Goal: Transaction & Acquisition: Download file/media

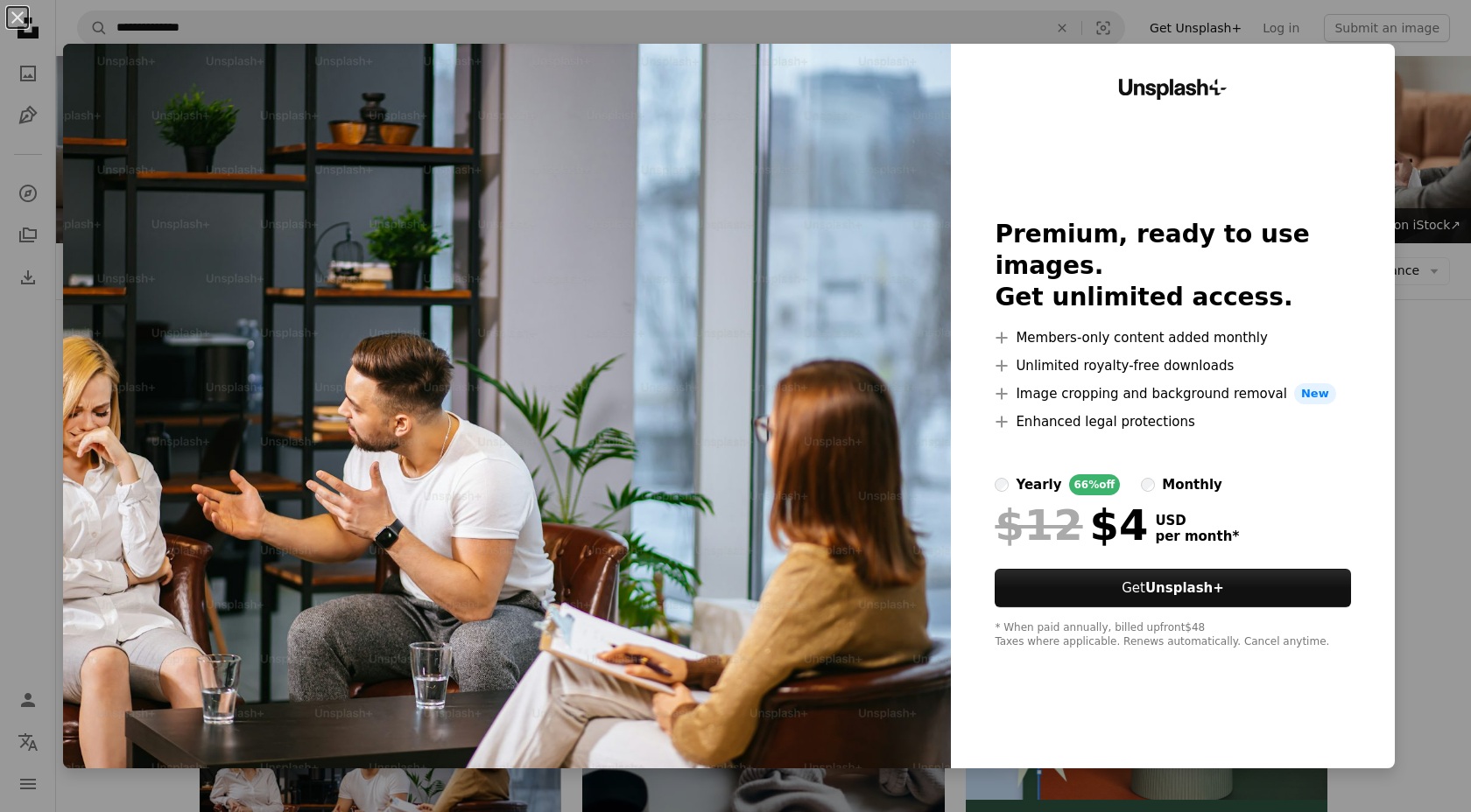
scroll to position [1758, 0]
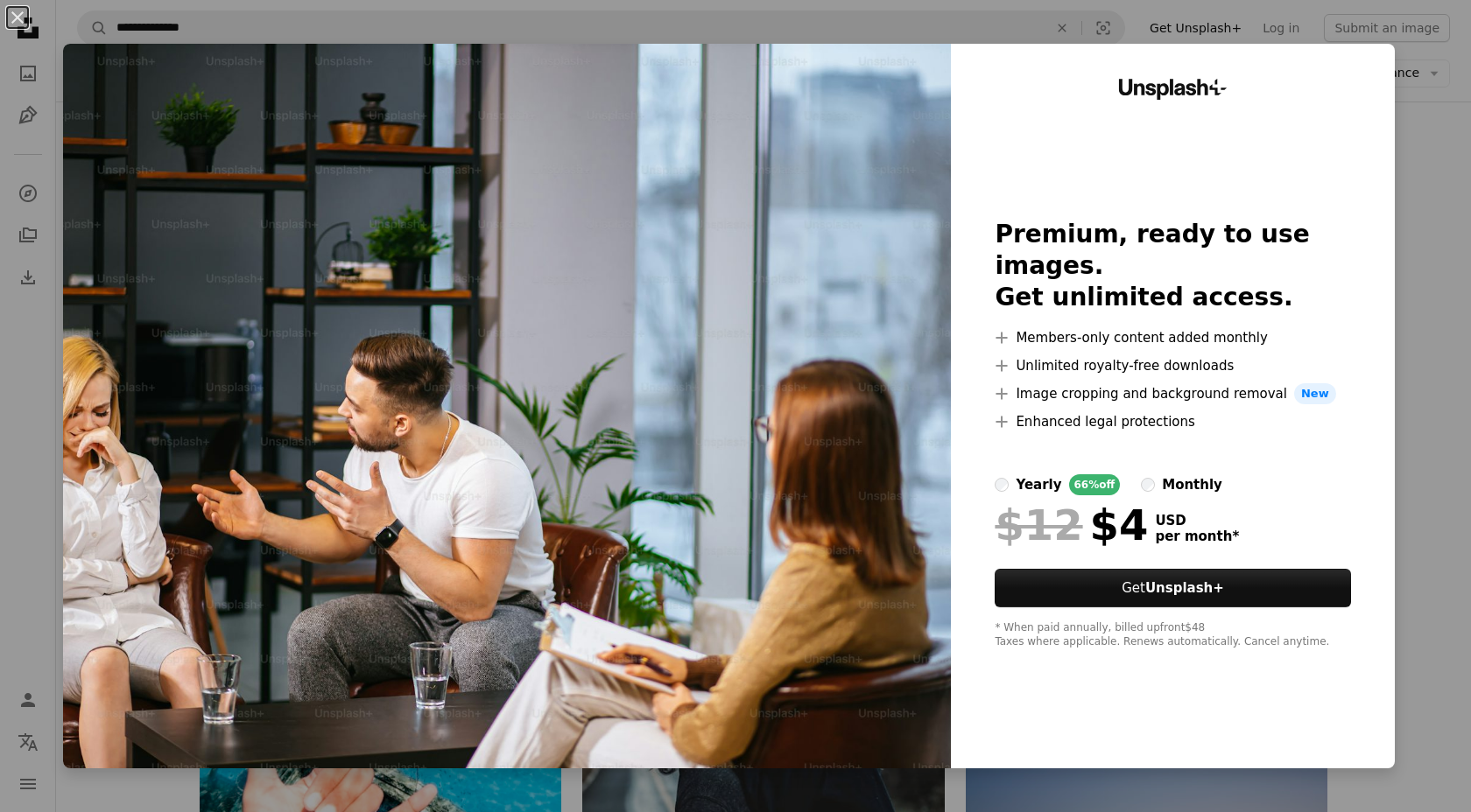
click at [1470, 213] on div "An X shape Unsplash+ Premium, ready to use images. Get unlimited access. A plus…" at bounding box center [735, 406] width 1471 height 812
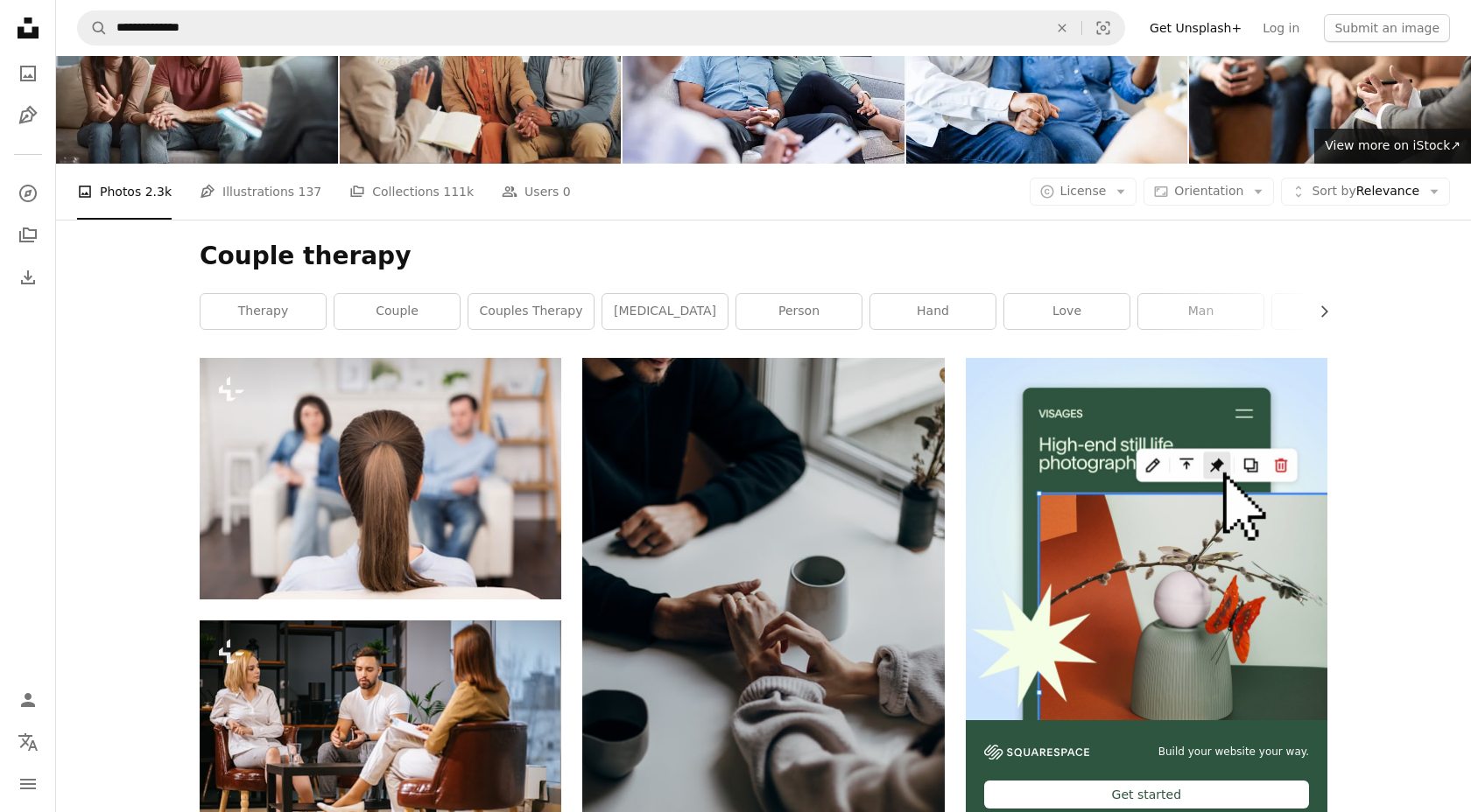
scroll to position [0, 0]
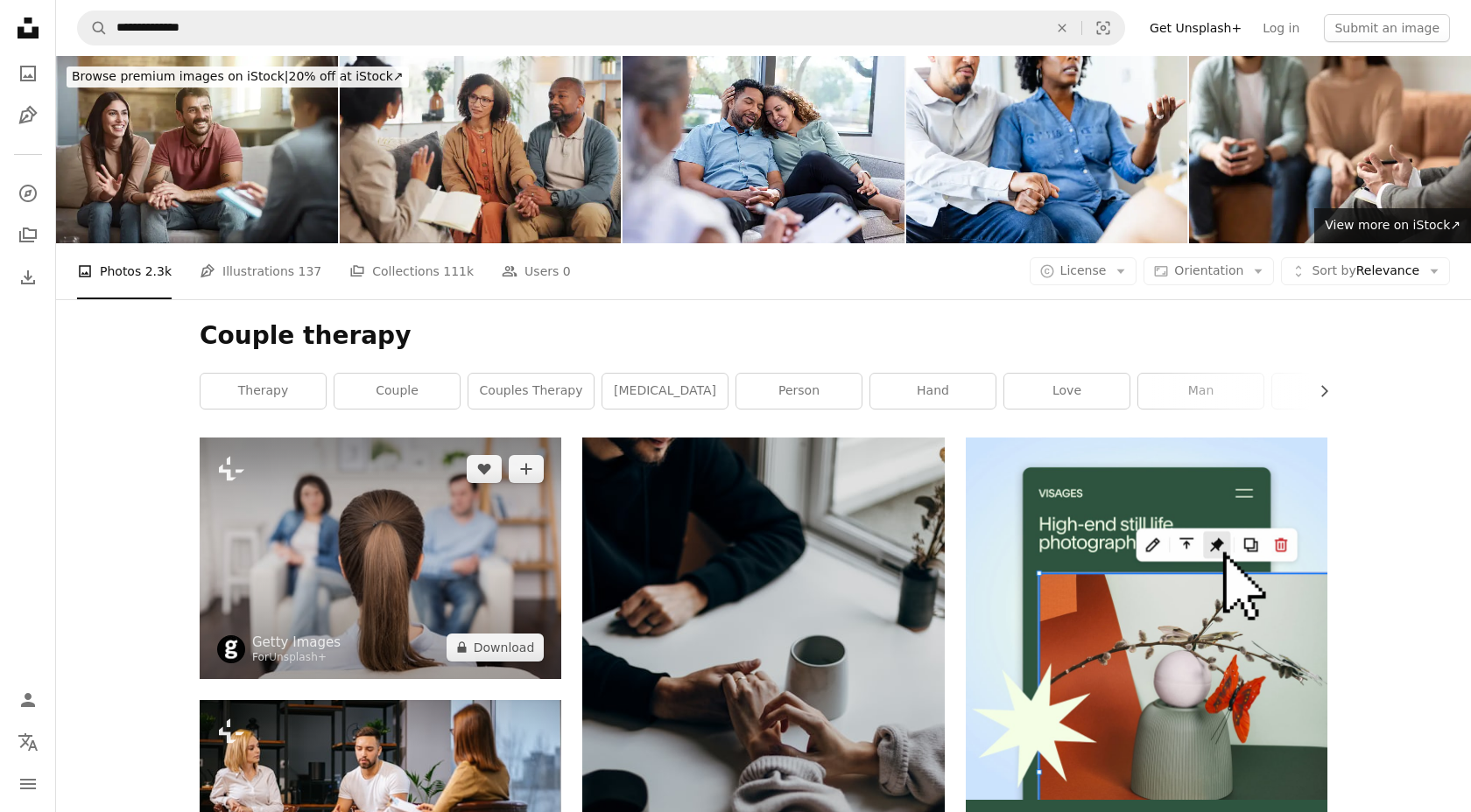
click at [385, 539] on img at bounding box center [380, 558] width 361 height 241
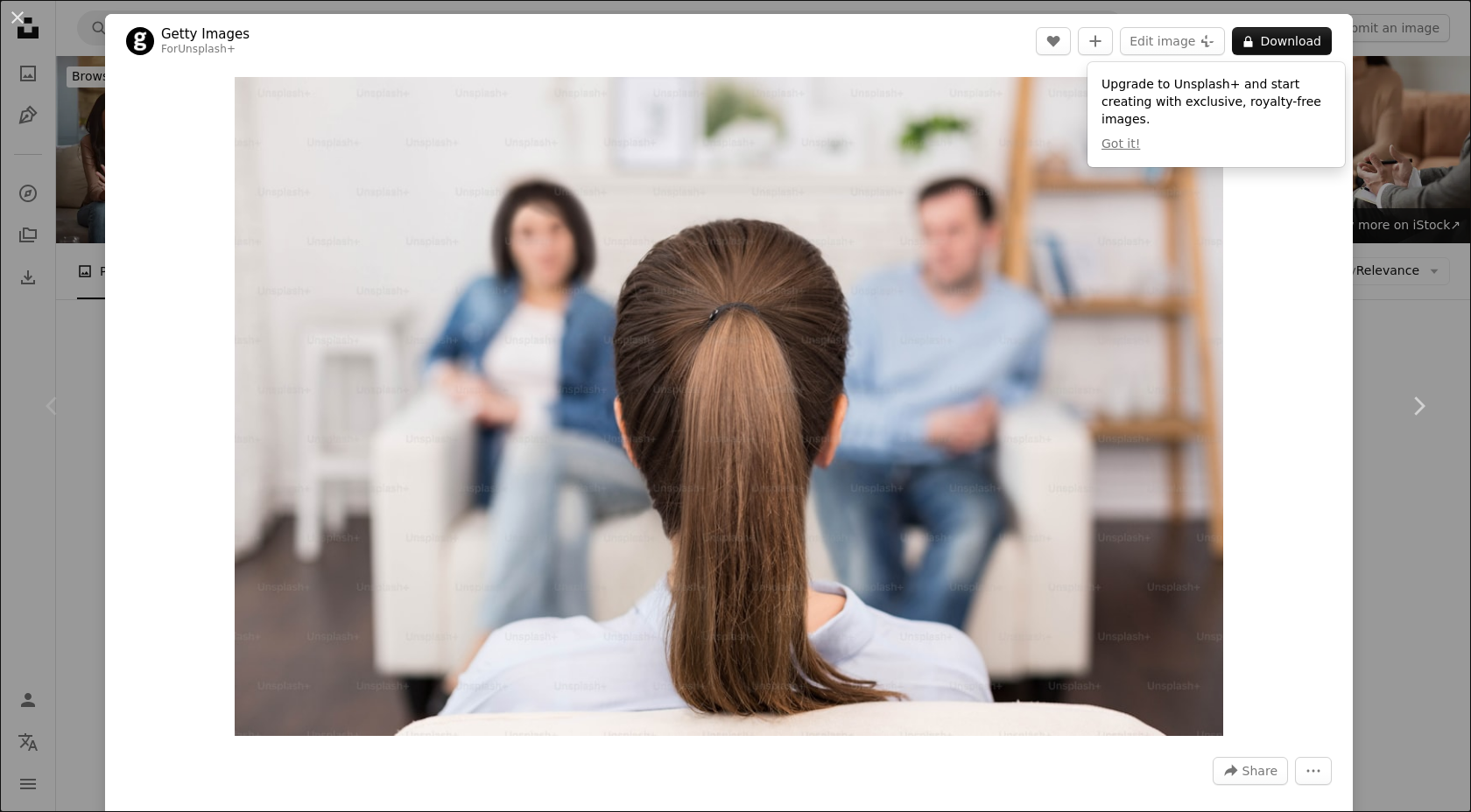
click at [1261, 294] on div "Zoom in" at bounding box center [729, 407] width 1248 height 677
click at [1393, 354] on link "Chevron right" at bounding box center [1417, 406] width 105 height 168
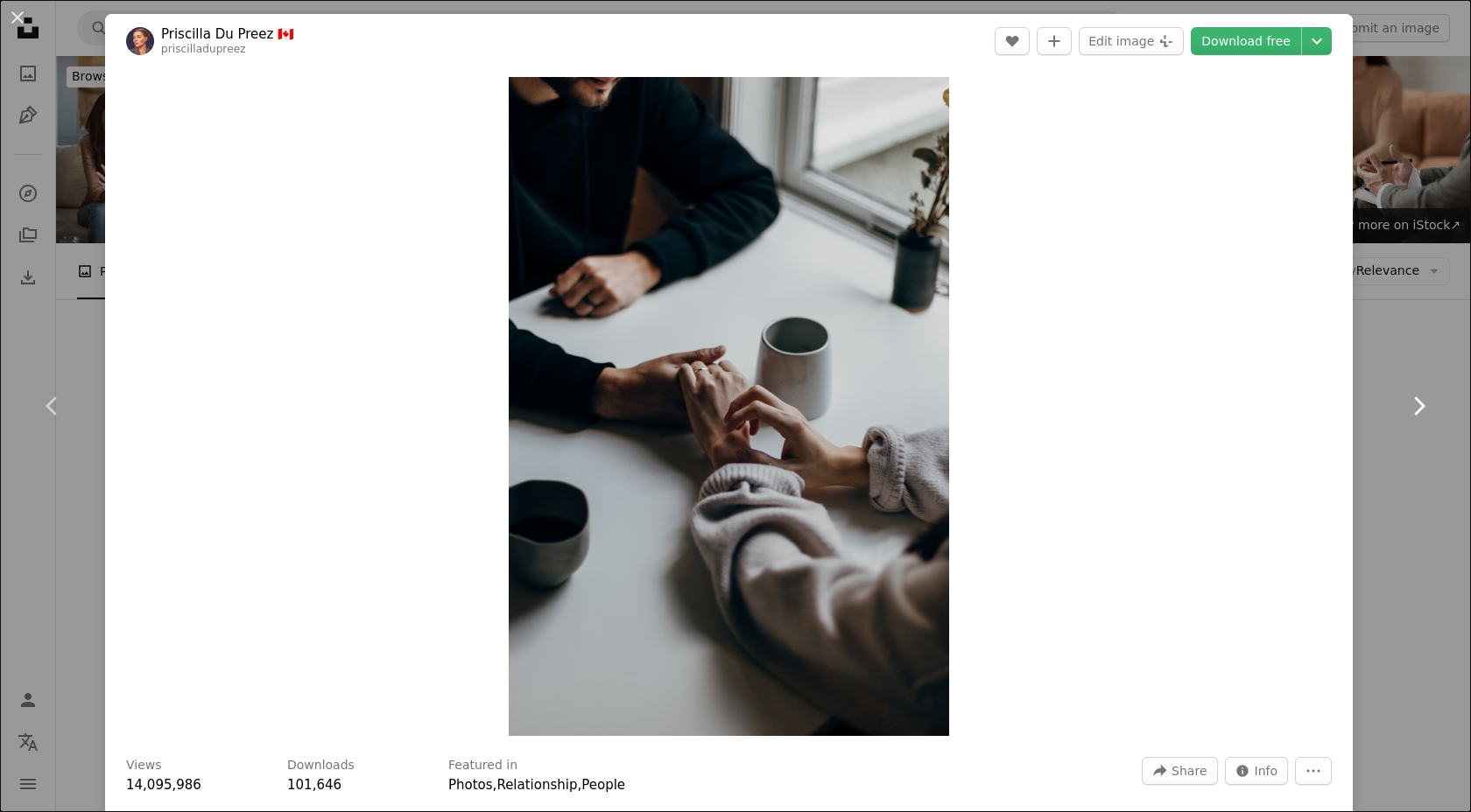
click at [1384, 323] on link "Chevron right" at bounding box center [1417, 406] width 105 height 168
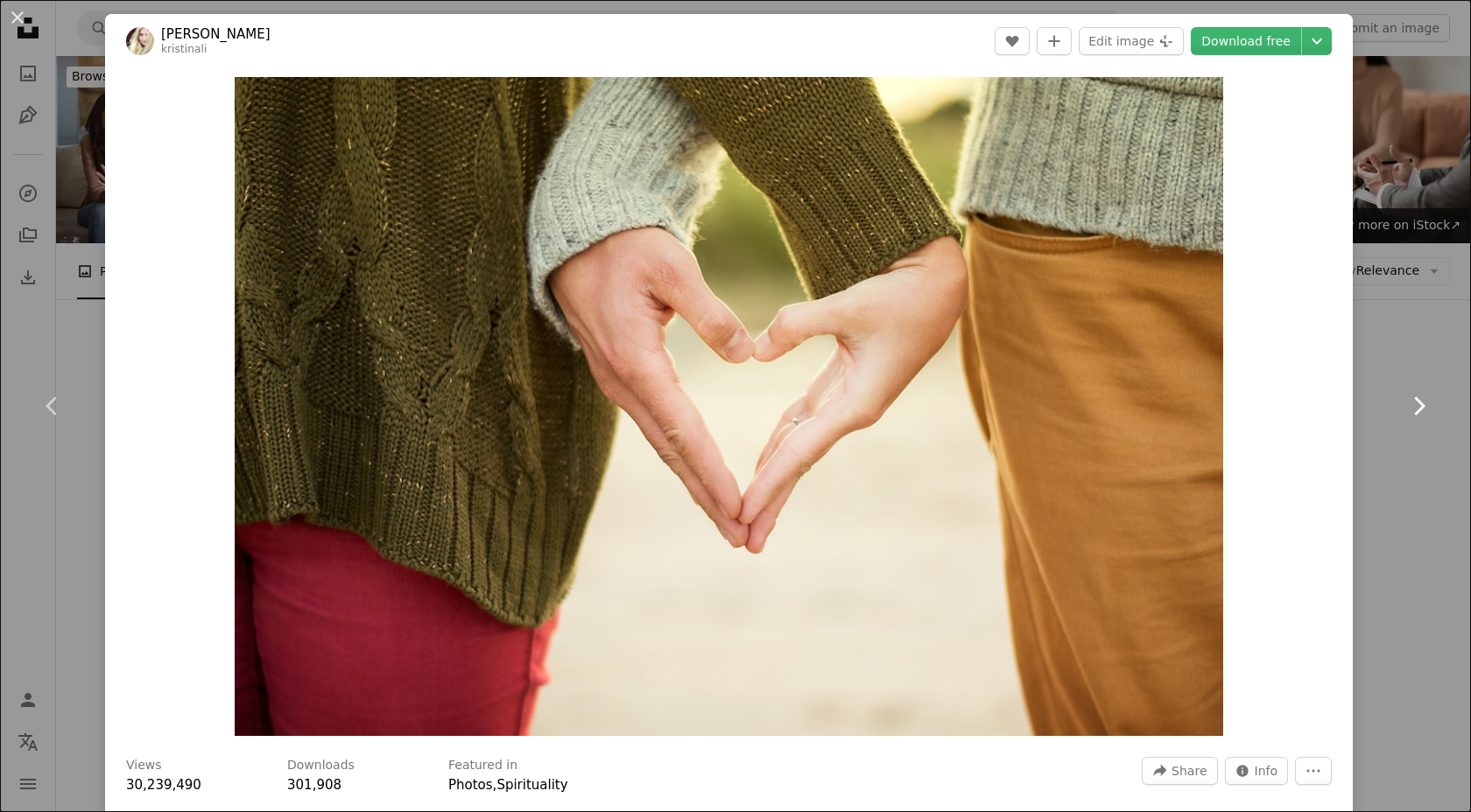
click at [1407, 396] on icon "Chevron right" at bounding box center [1418, 406] width 28 height 28
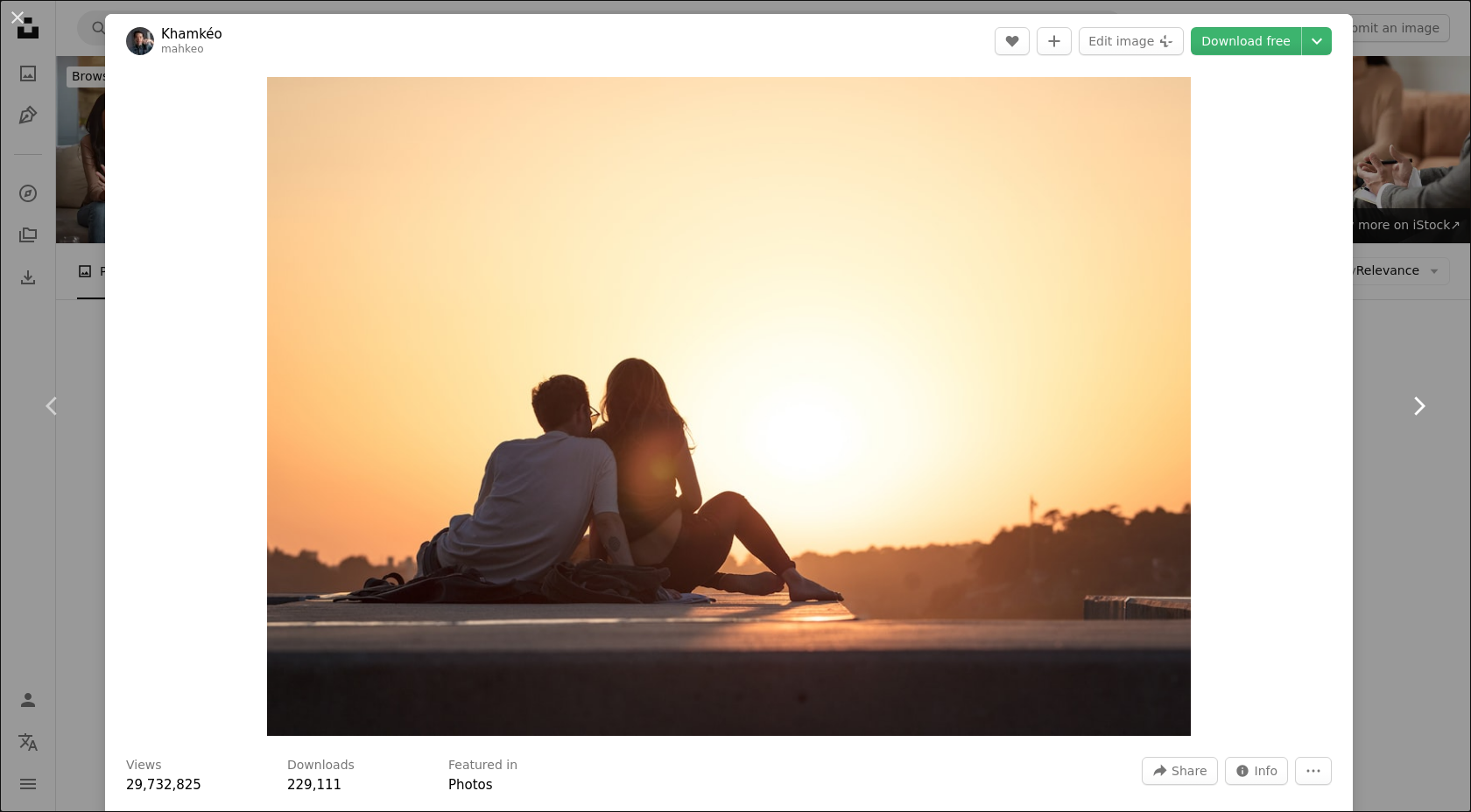
click at [1407, 396] on icon "Chevron right" at bounding box center [1418, 406] width 28 height 28
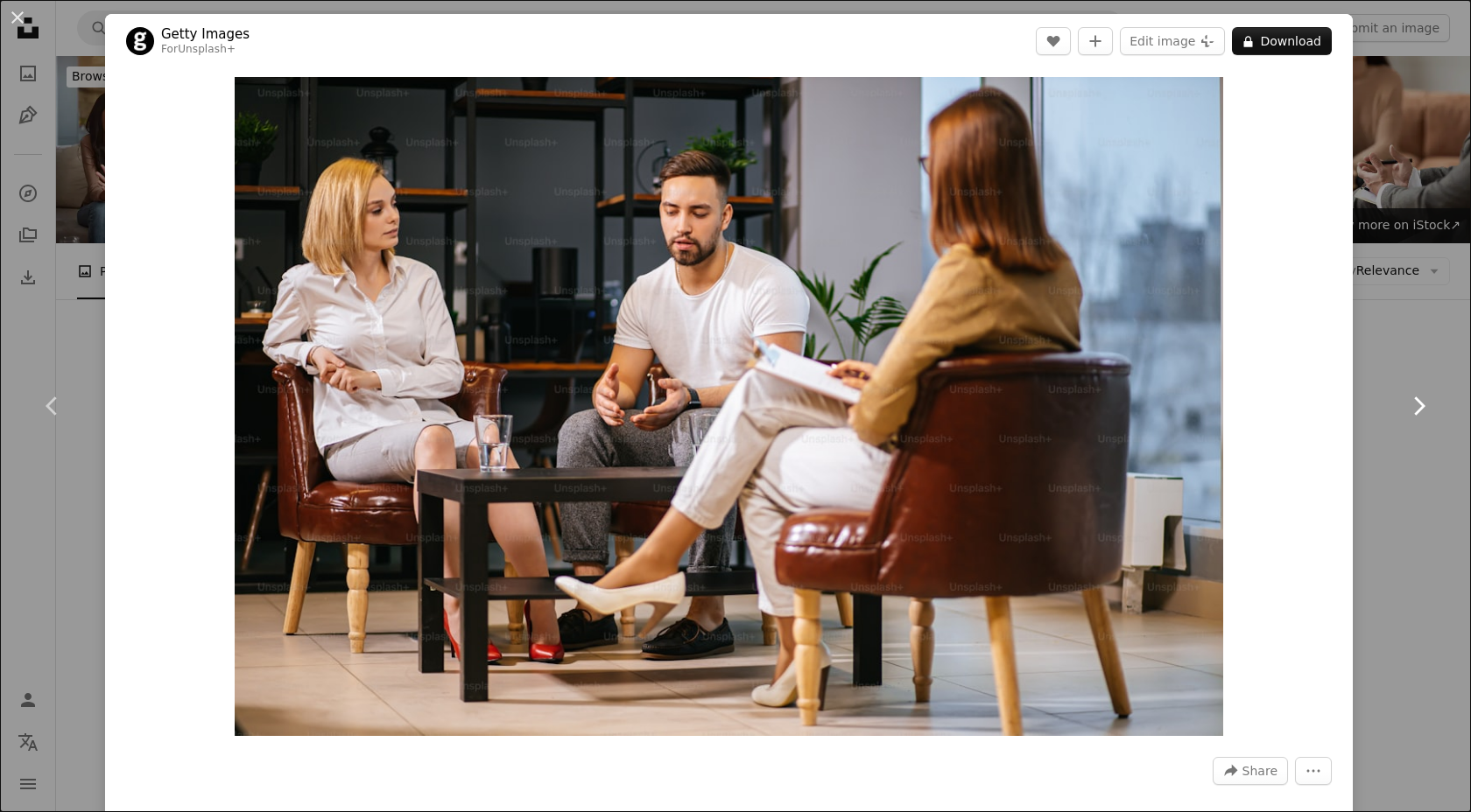
click at [1407, 396] on icon "Chevron right" at bounding box center [1418, 406] width 28 height 28
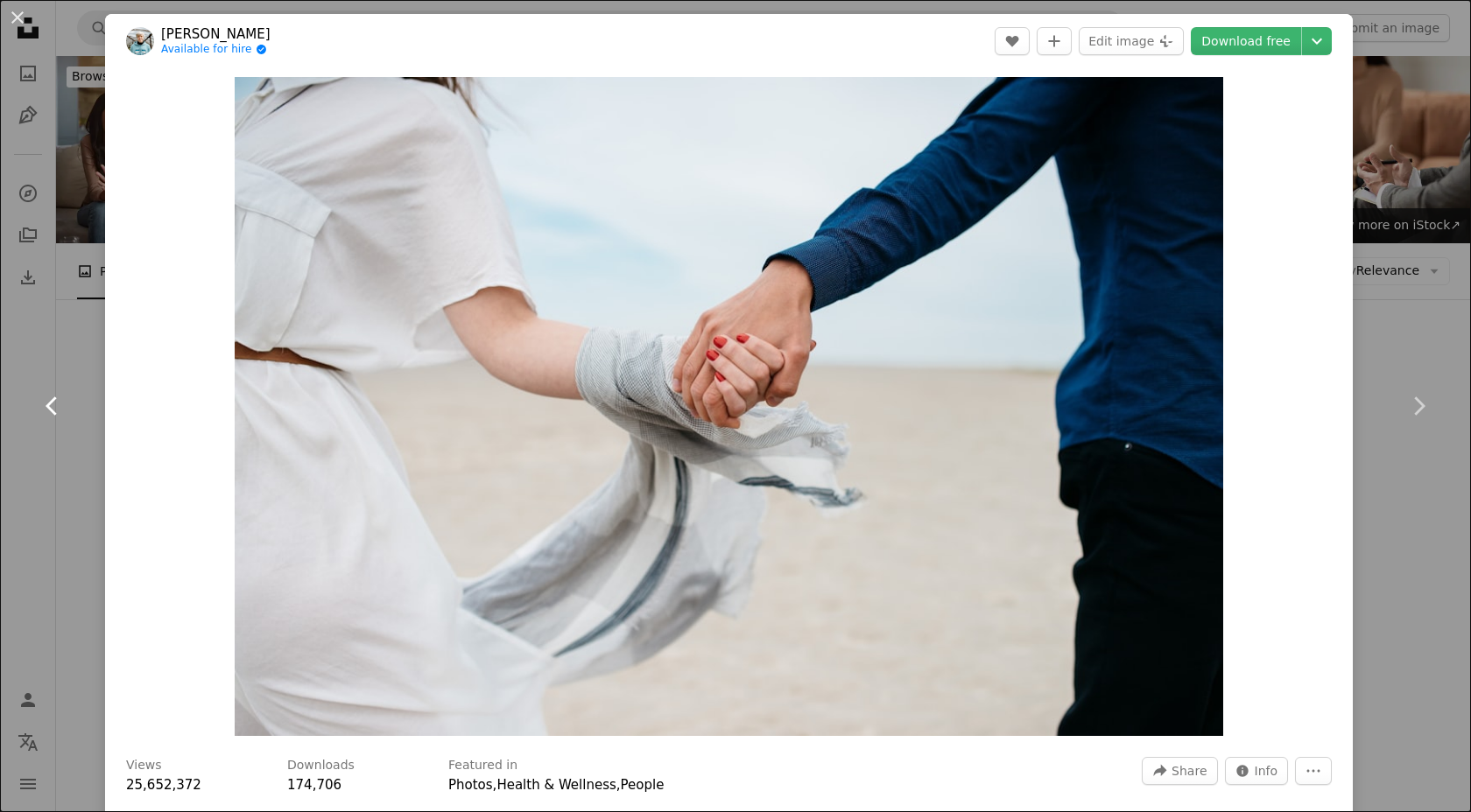
click at [41, 417] on icon "Chevron left" at bounding box center [53, 406] width 28 height 28
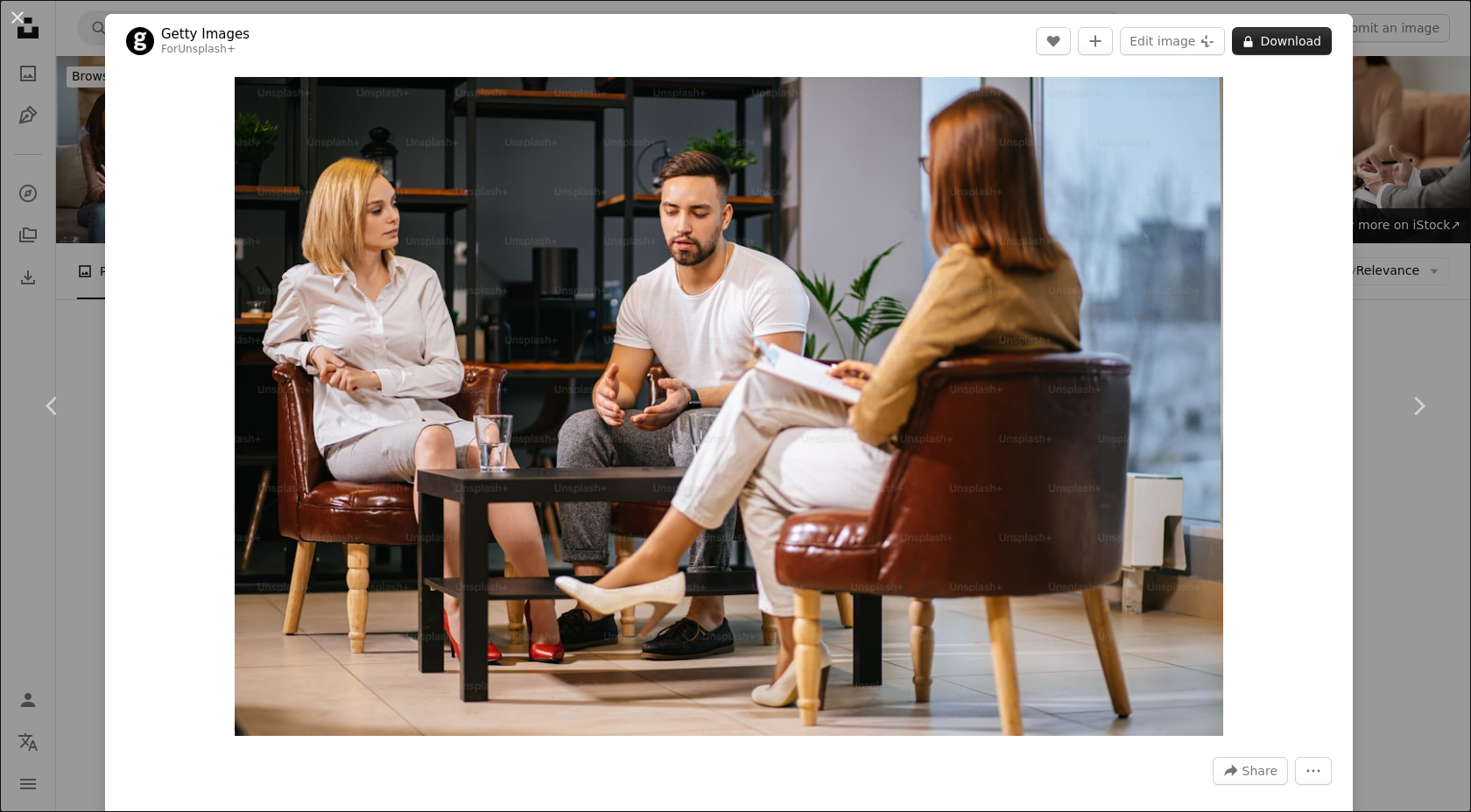
click at [1306, 36] on button "A lock Download" at bounding box center [1282, 41] width 100 height 28
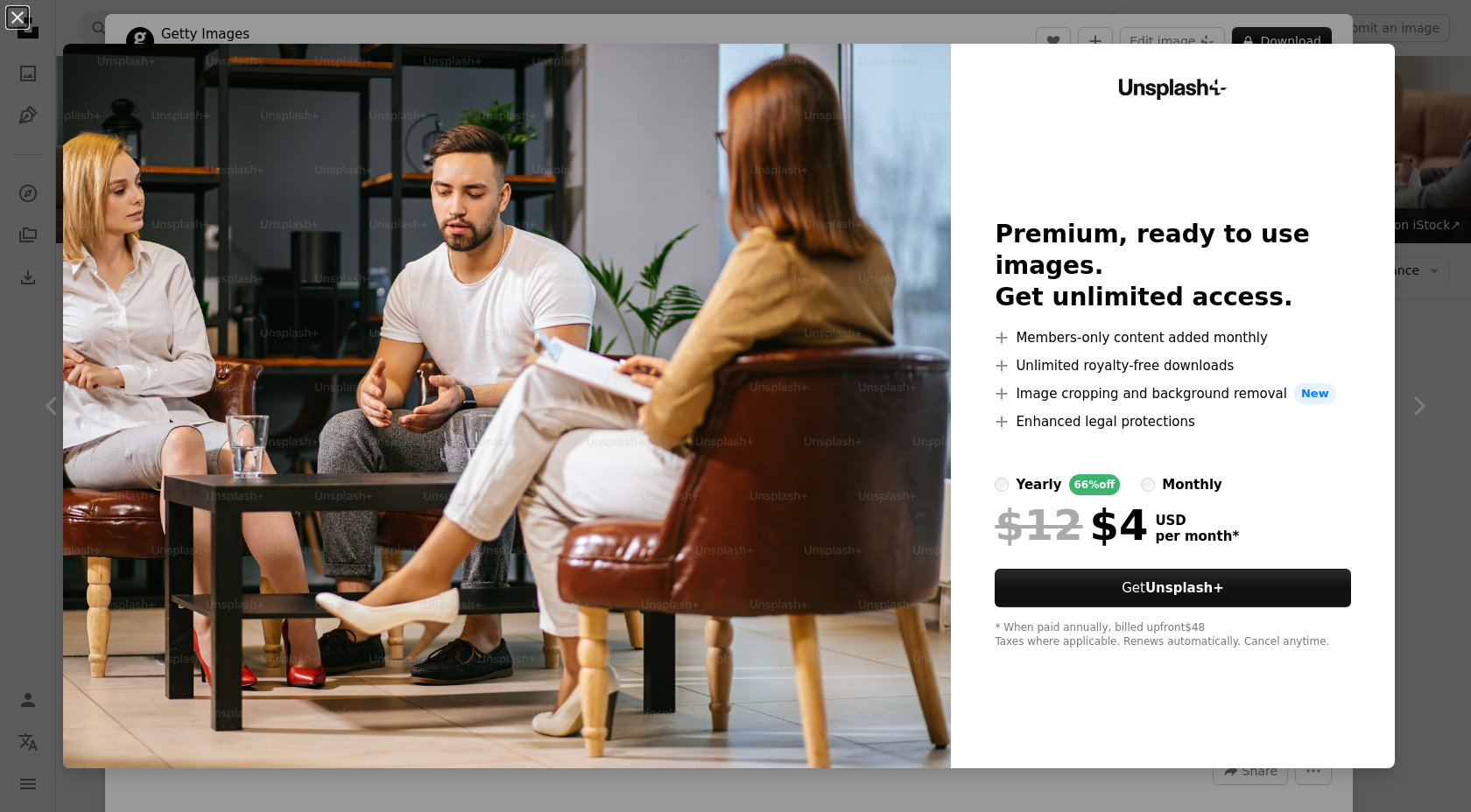
click at [1444, 311] on div "An X shape Unsplash+ Premium, ready to use images. Get unlimited access. A plus…" at bounding box center [735, 406] width 1471 height 812
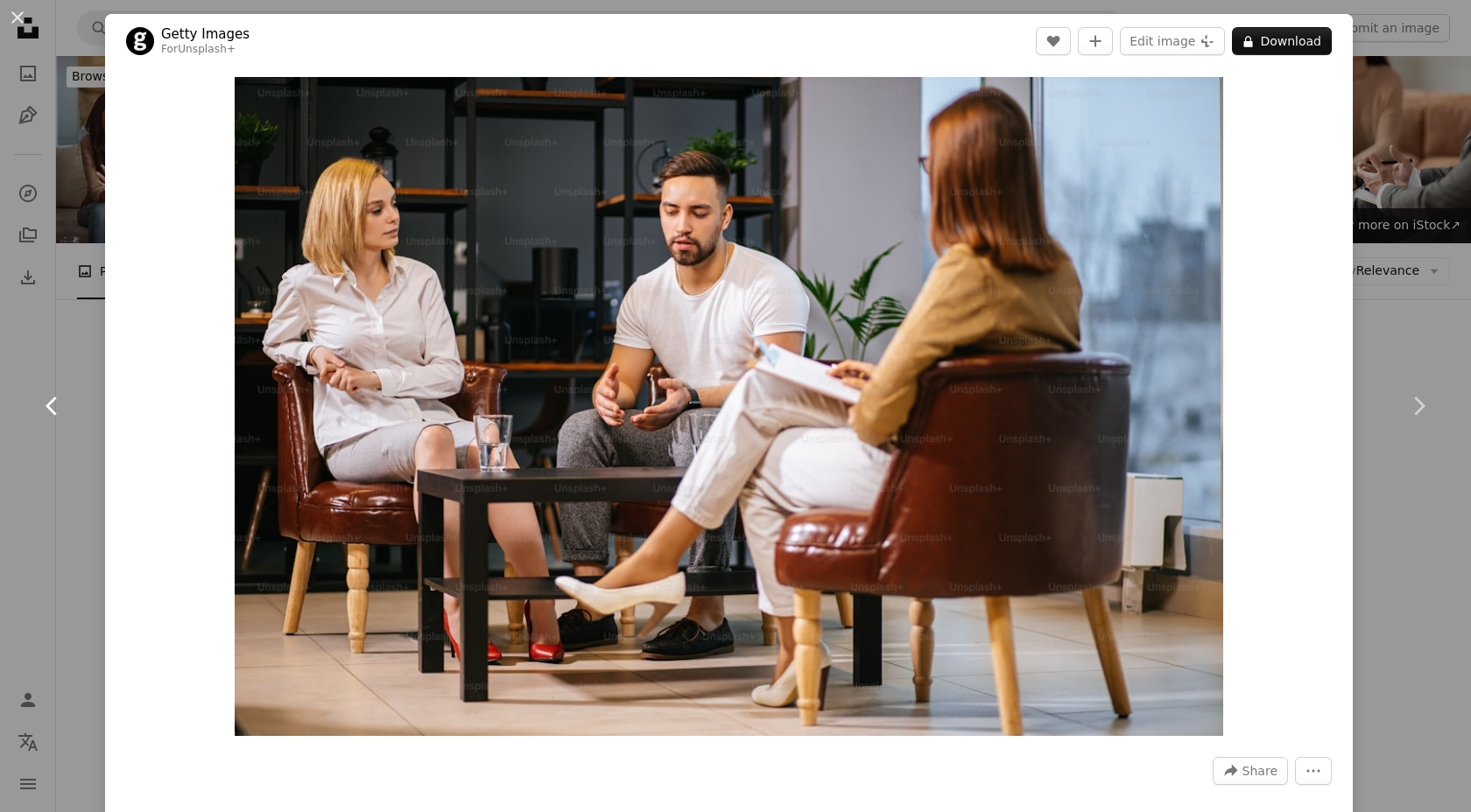
click at [49, 406] on icon "Chevron left" at bounding box center [53, 406] width 28 height 28
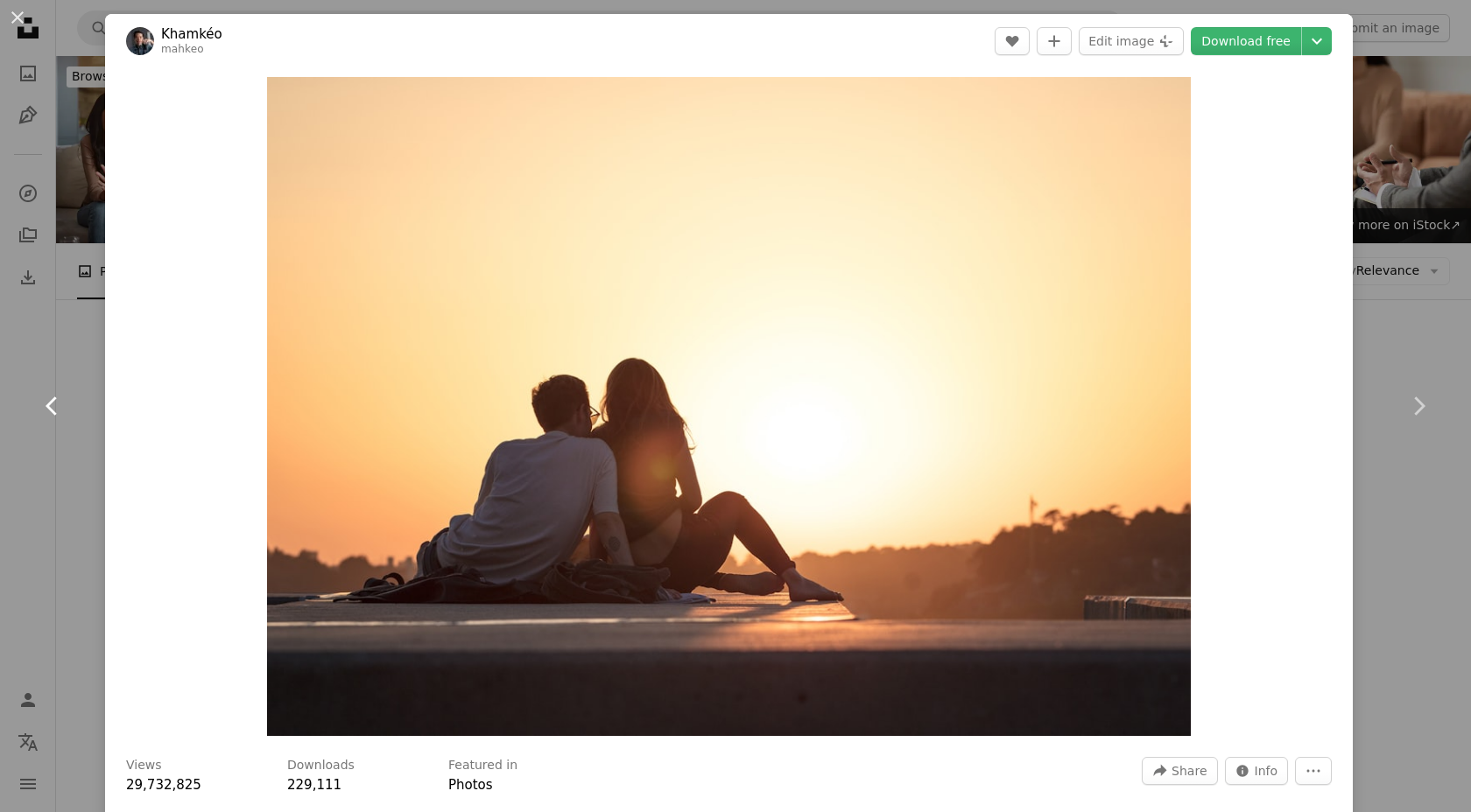
click at [50, 405] on icon "Chevron left" at bounding box center [53, 406] width 28 height 28
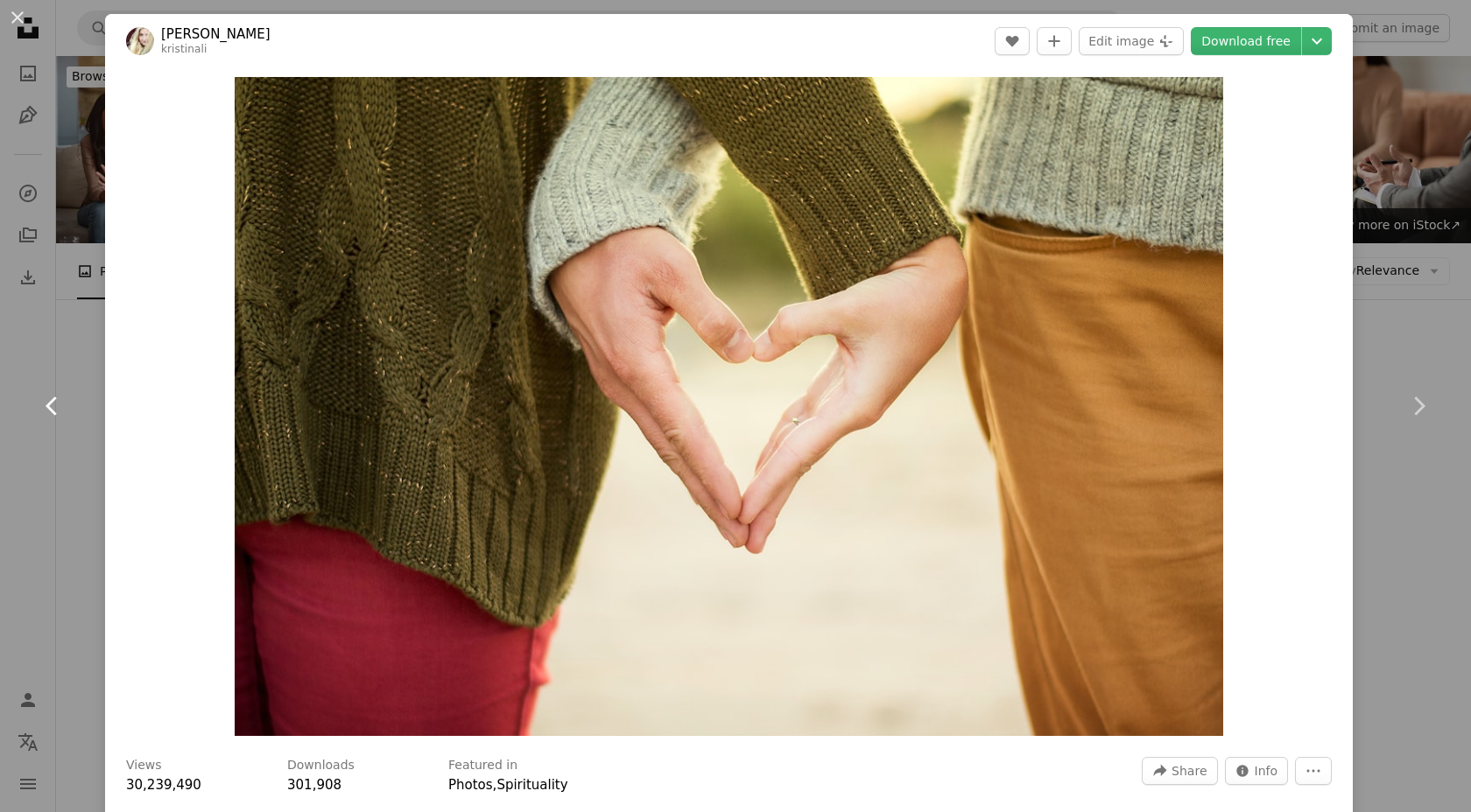
click at [51, 405] on icon "Chevron left" at bounding box center [53, 406] width 28 height 28
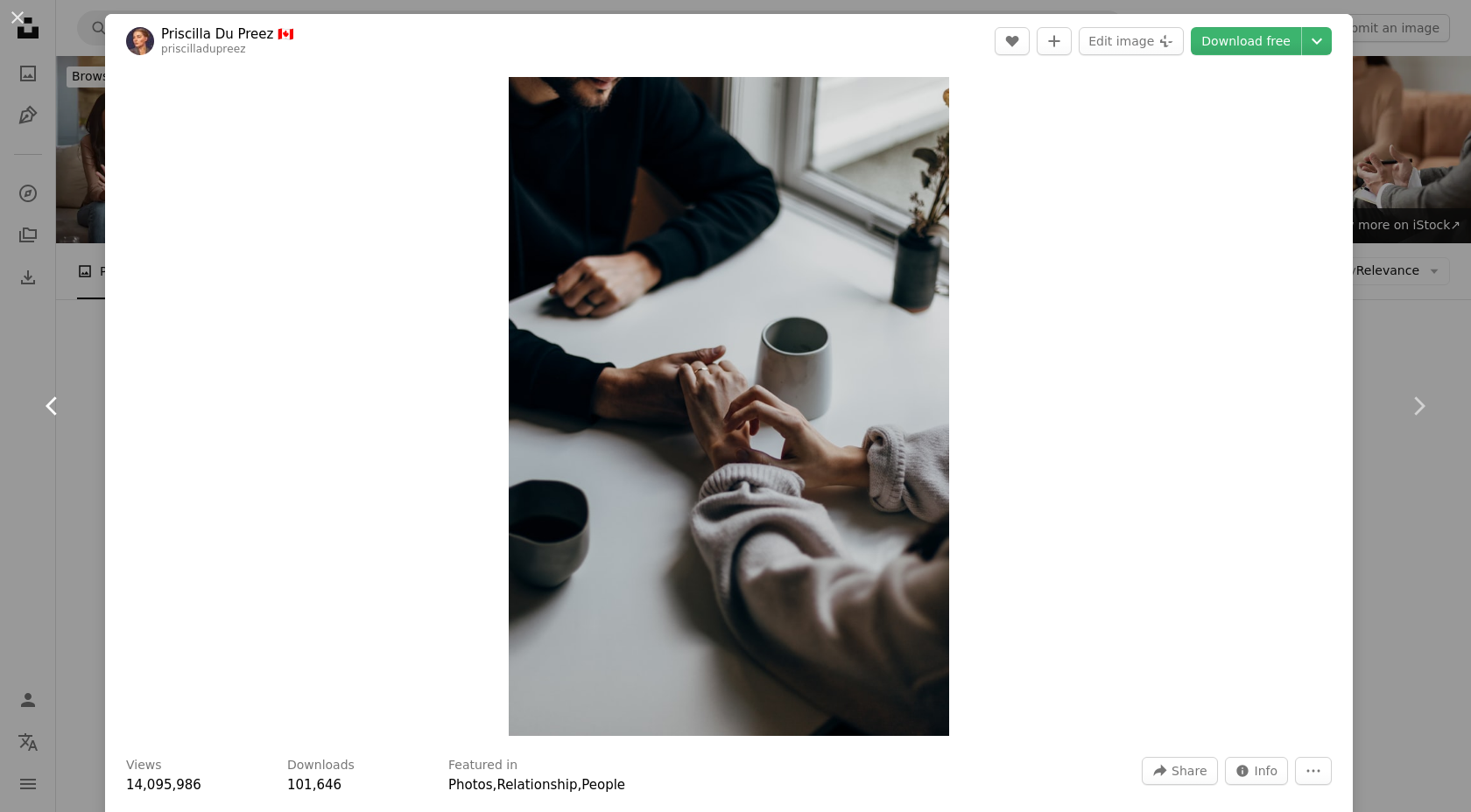
click at [51, 405] on icon "Chevron left" at bounding box center [53, 406] width 28 height 28
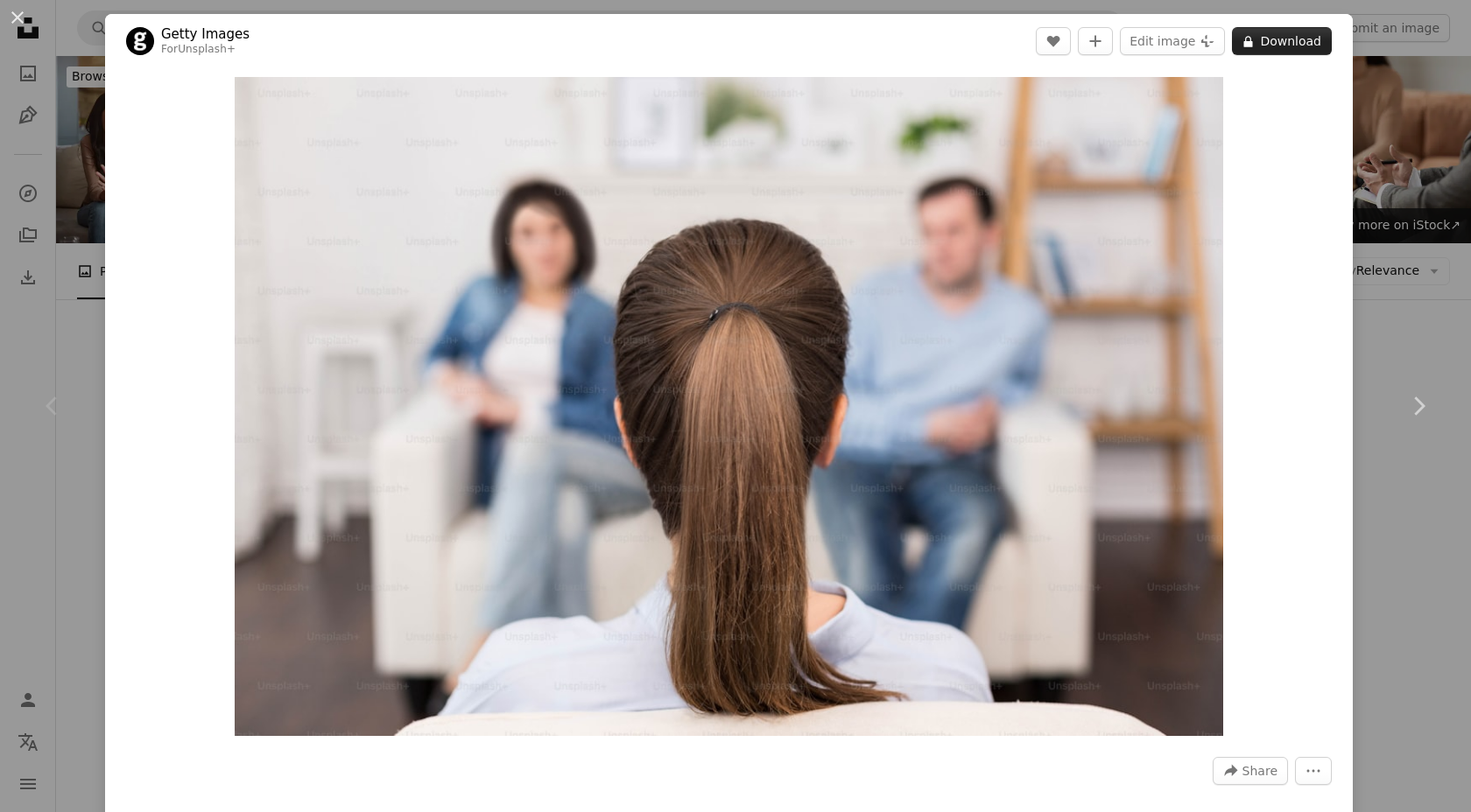
click at [1283, 50] on button "A lock Download" at bounding box center [1282, 41] width 100 height 28
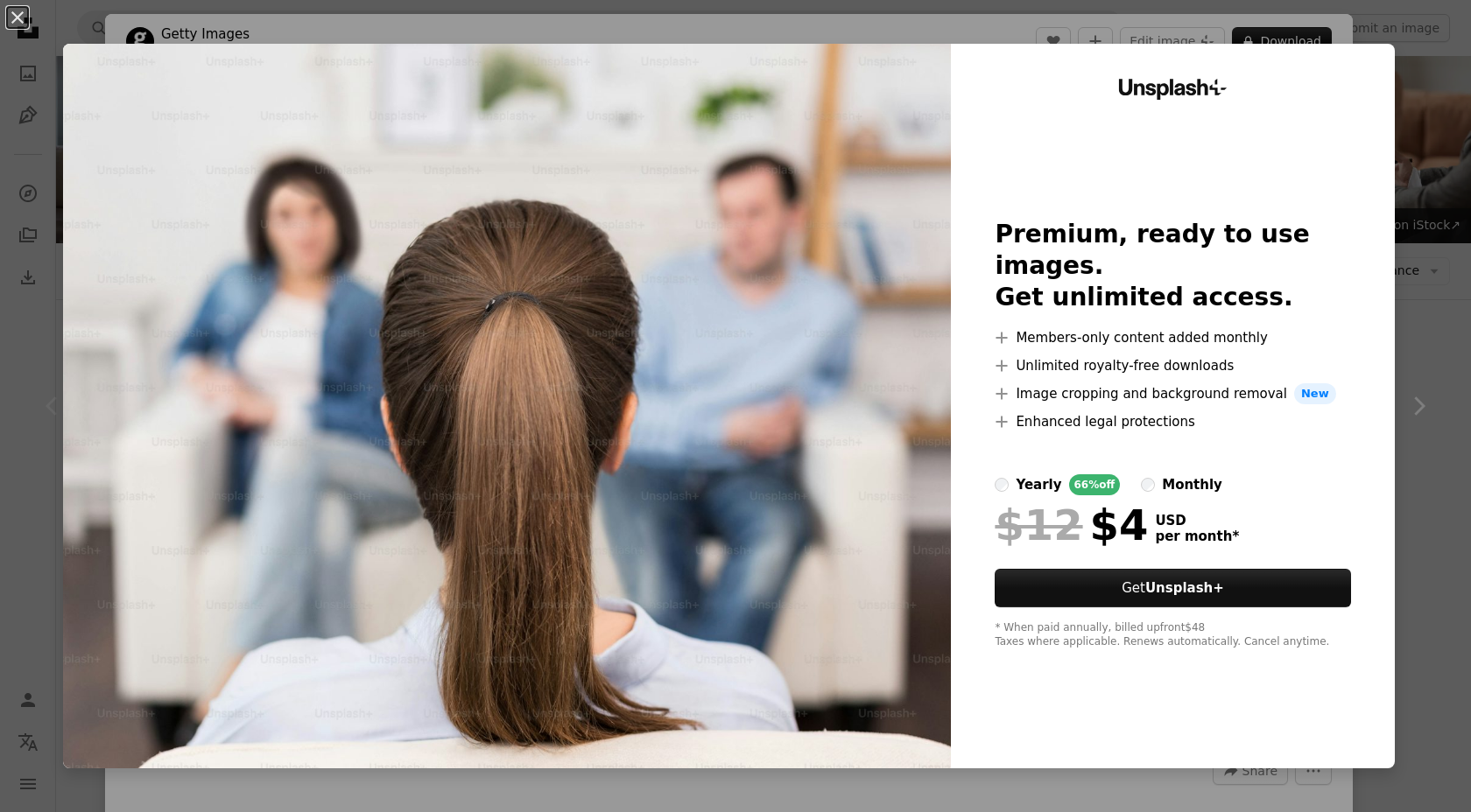
click at [1389, 280] on div "Unsplash+ Premium, ready to use images. Get unlimited access. A plus sign Membe…" at bounding box center [1173, 406] width 444 height 725
click at [1436, 394] on div "An X shape Unsplash+ Premium, ready to use images. Get unlimited access. A plus…" at bounding box center [735, 406] width 1471 height 812
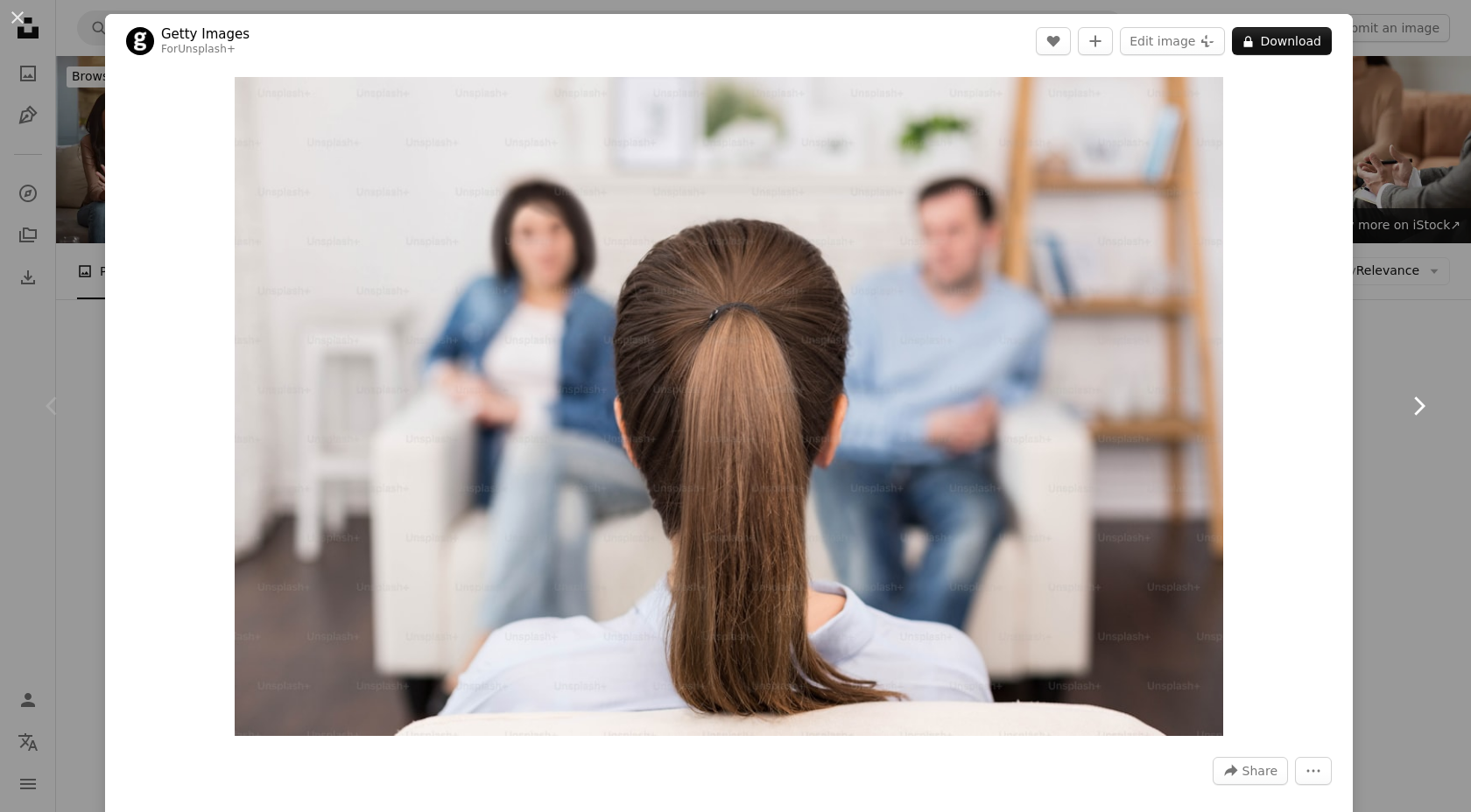
click at [1424, 403] on icon "Chevron right" at bounding box center [1418, 406] width 28 height 28
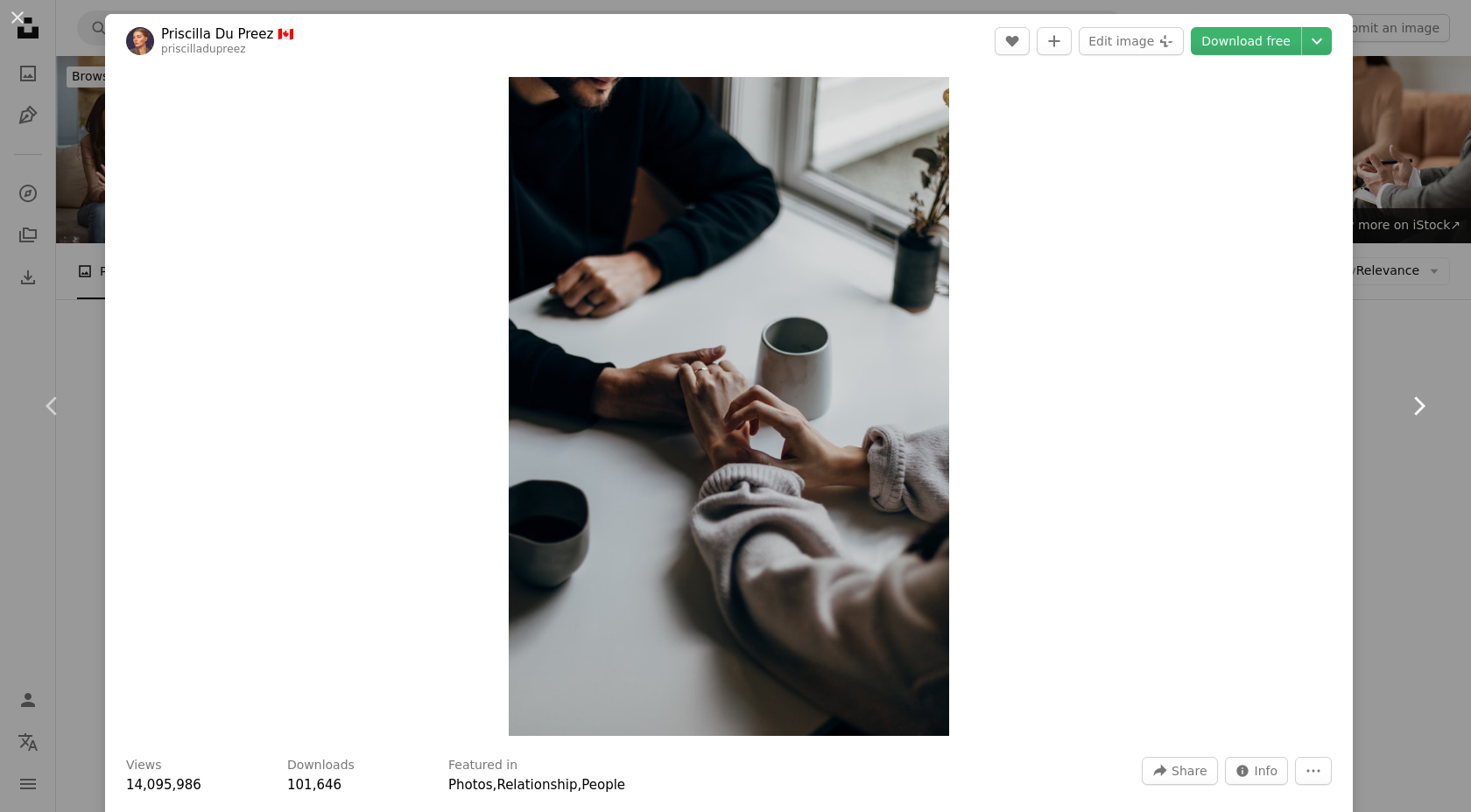
click at [1424, 403] on icon "Chevron right" at bounding box center [1418, 406] width 28 height 28
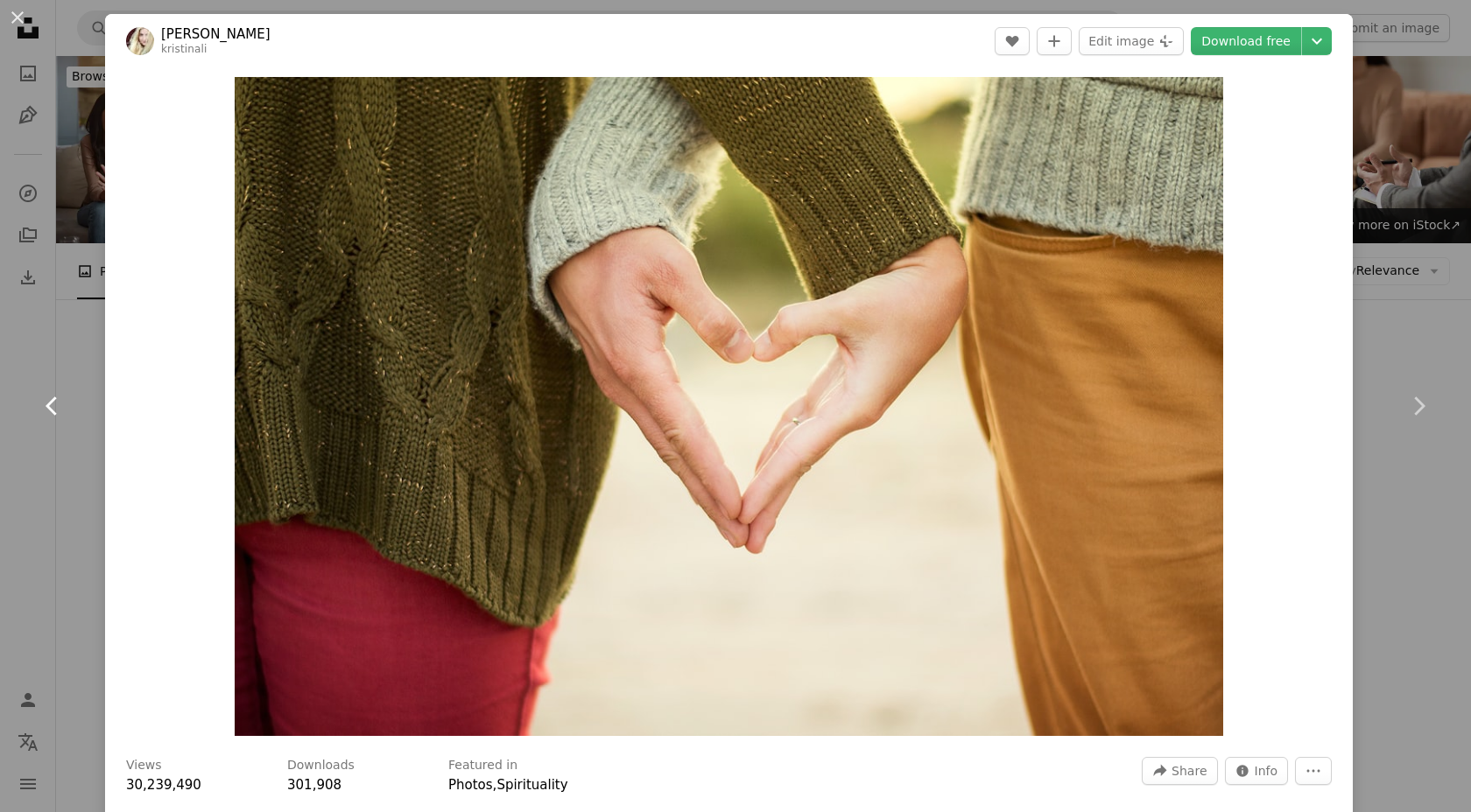
click at [57, 411] on icon "Chevron left" at bounding box center [53, 406] width 28 height 28
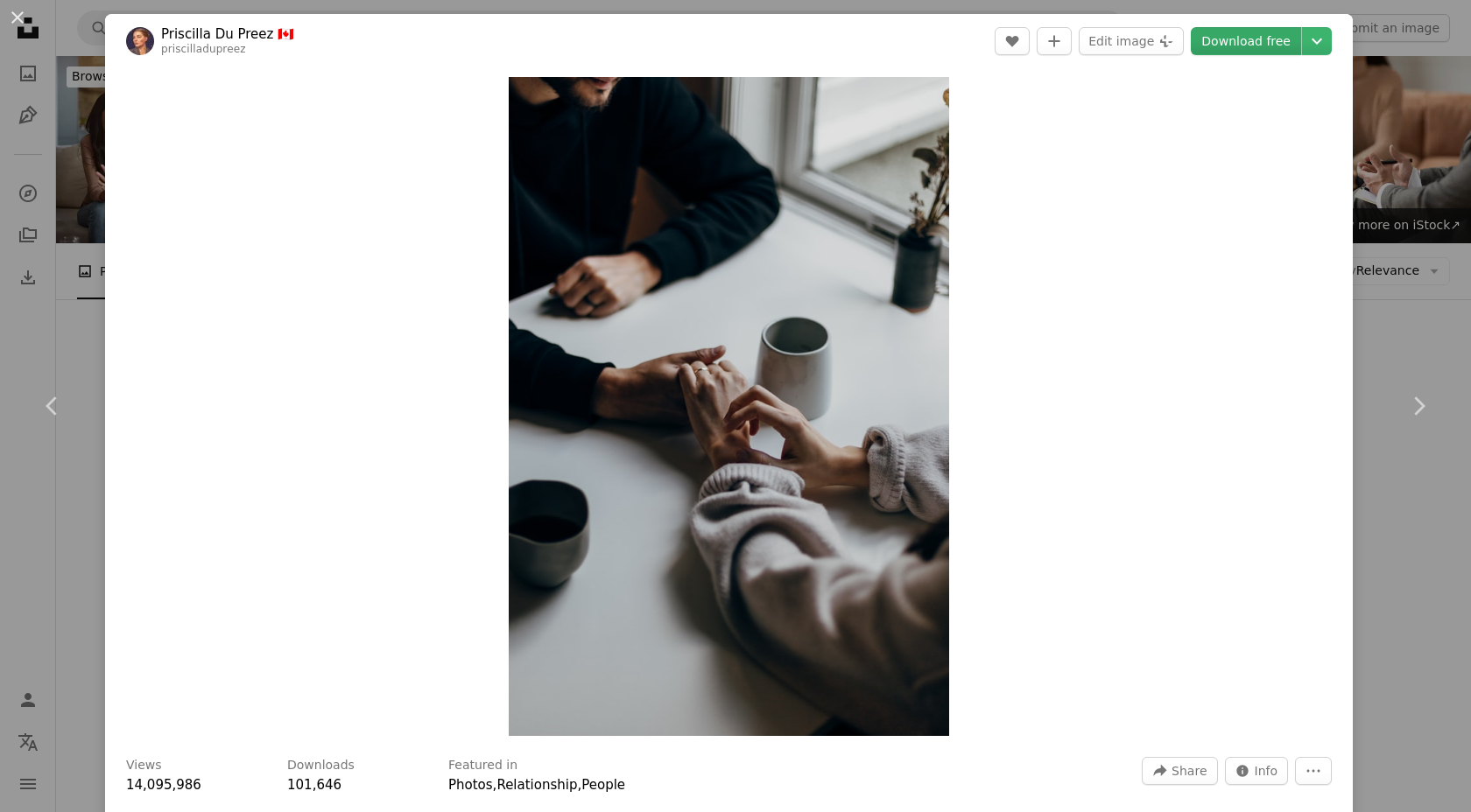
click at [1265, 47] on link "Download free" at bounding box center [1245, 41] width 110 height 28
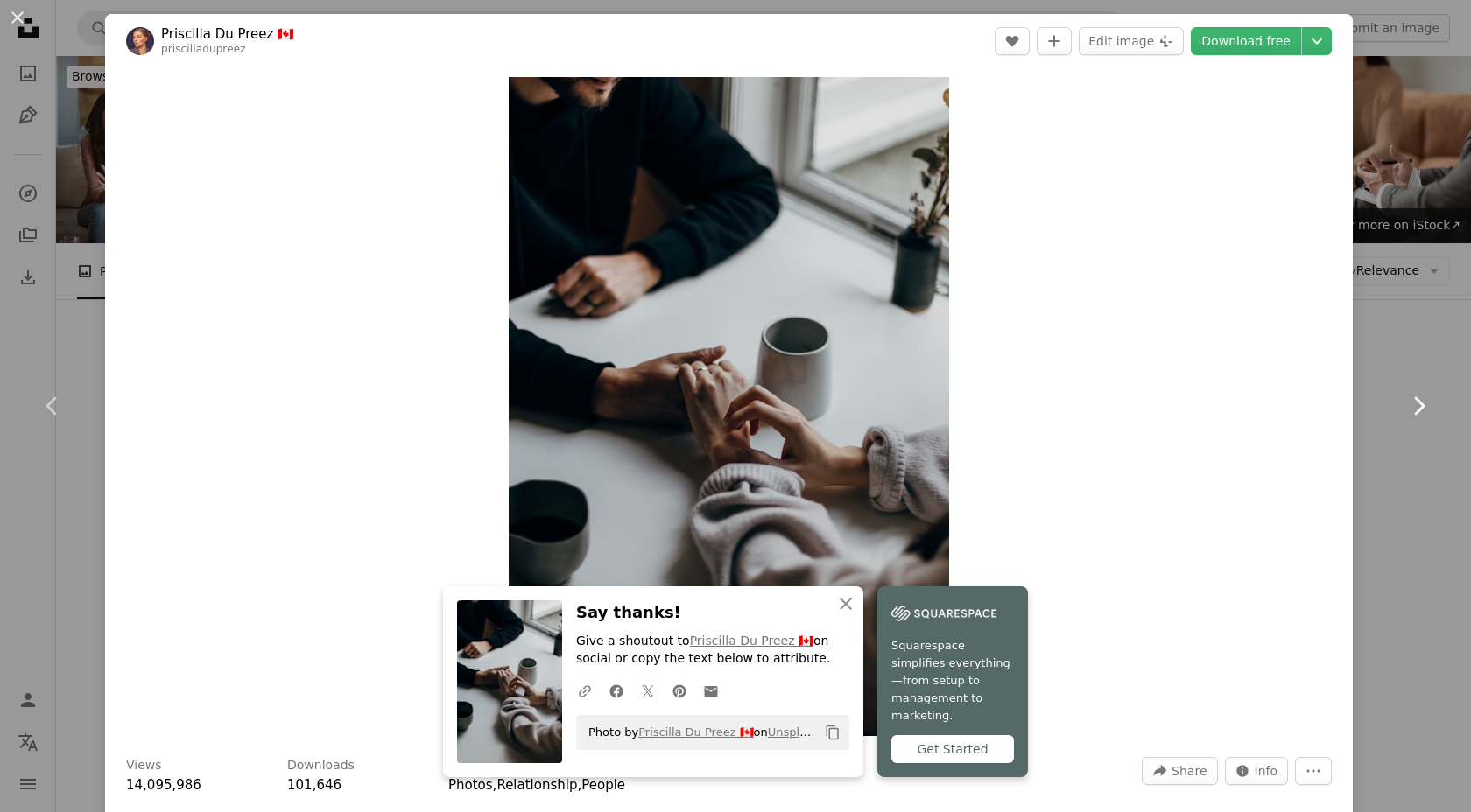
click at [1412, 344] on link "Chevron right" at bounding box center [1417, 406] width 105 height 168
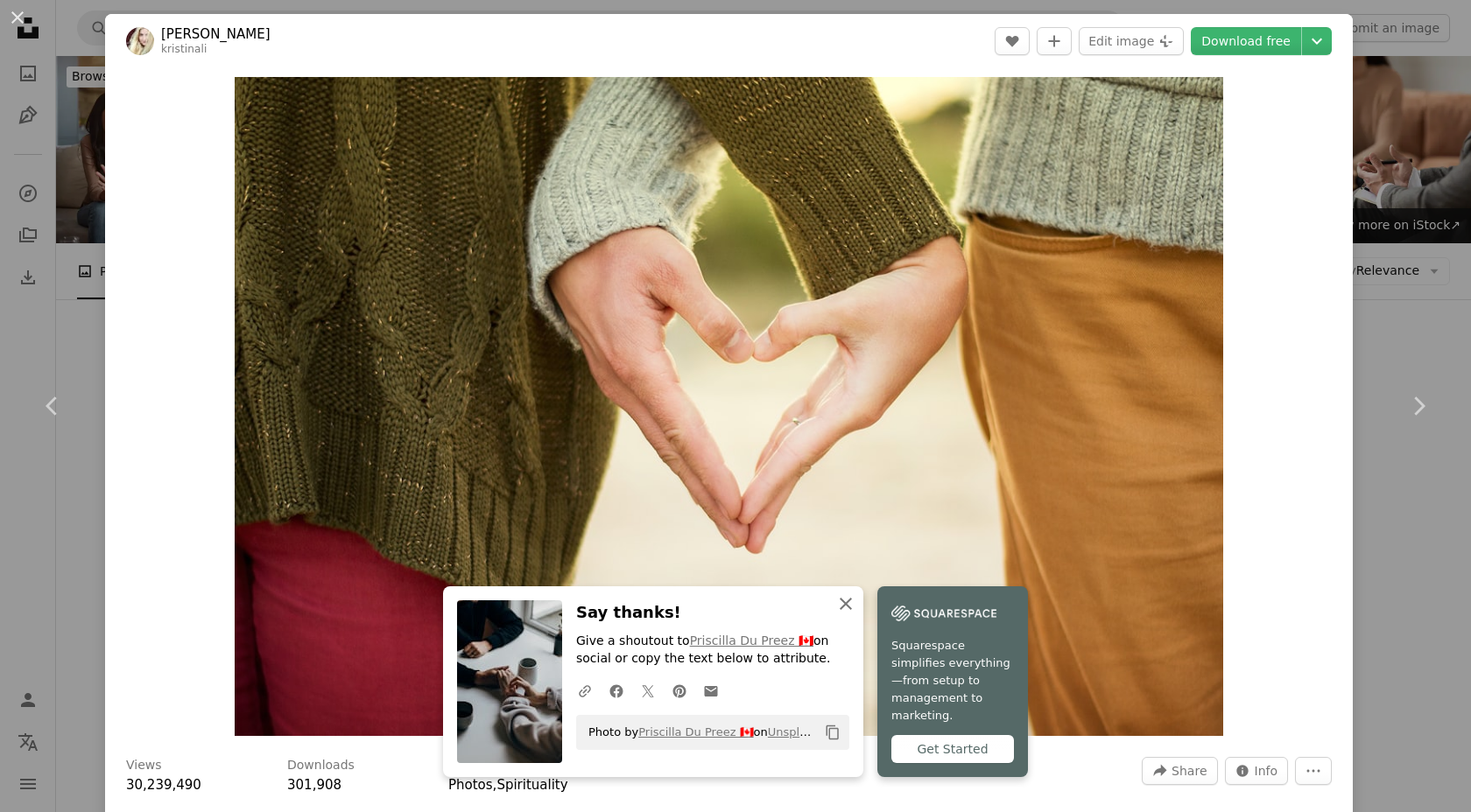
click at [842, 610] on icon "button" at bounding box center [845, 603] width 12 height 12
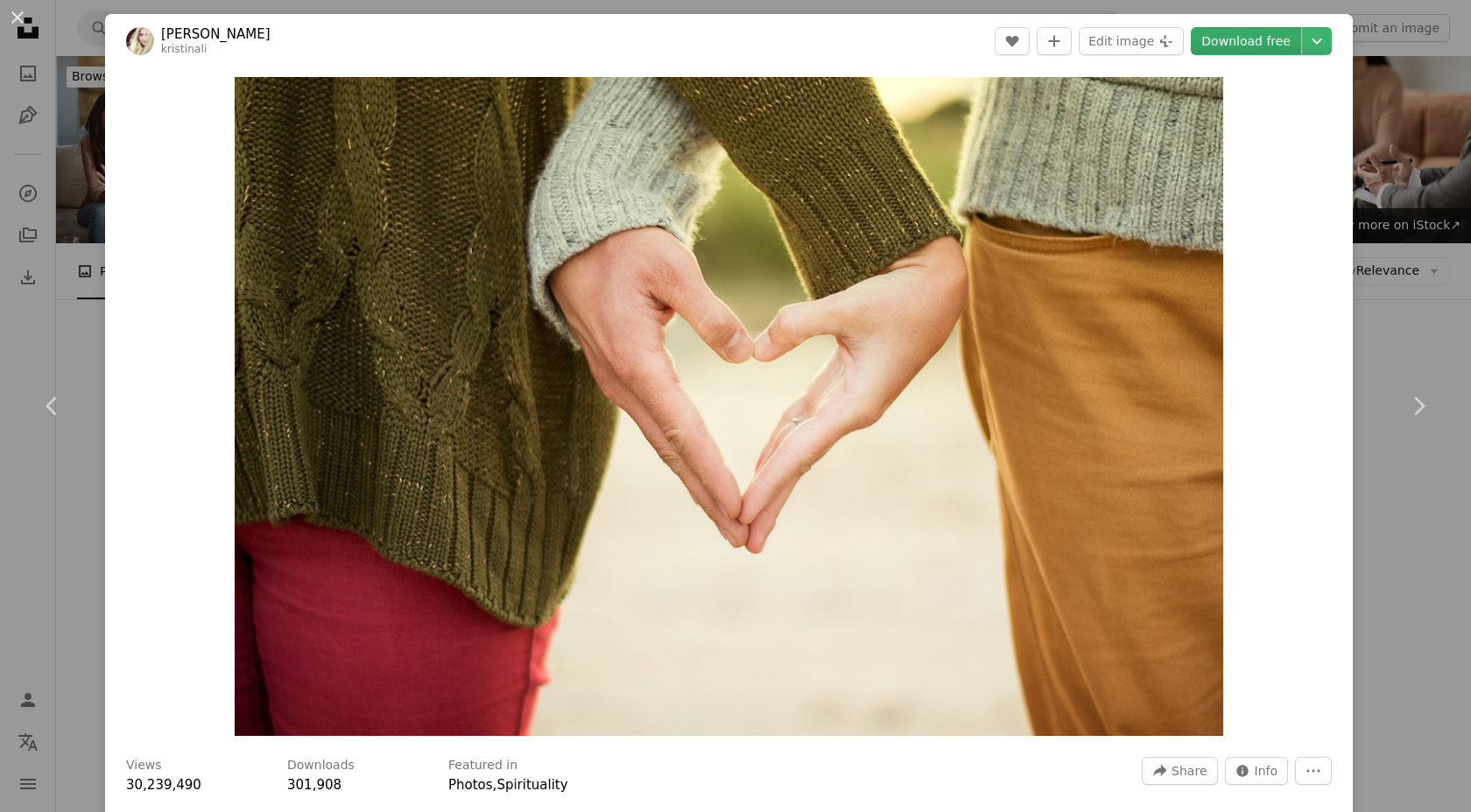
click at [1253, 47] on link "Download free" at bounding box center [1245, 41] width 110 height 28
